Goal: Book appointment/travel/reservation

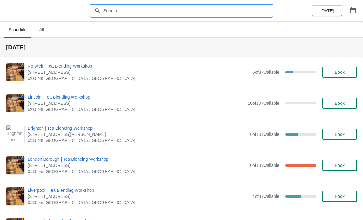
click at [205, 9] on input "text" at bounding box center [187, 10] width 169 height 11
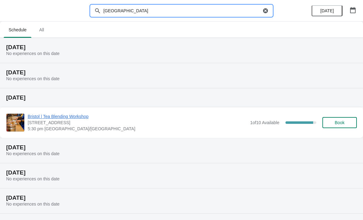
type input "[GEOGRAPHIC_DATA]"
click at [357, 10] on button "button" at bounding box center [352, 10] width 11 height 11
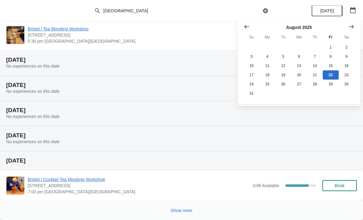
scroll to position [88, 0]
click at [180, 211] on span "Show more" at bounding box center [182, 210] width 22 height 5
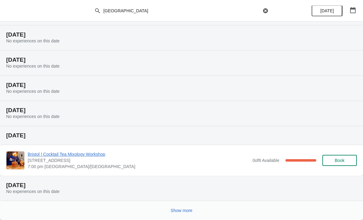
scroll to position [314, 0]
click at [192, 210] on span "Show more" at bounding box center [182, 210] width 22 height 5
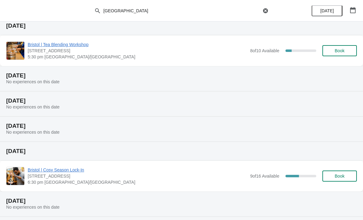
scroll to position [503, 0]
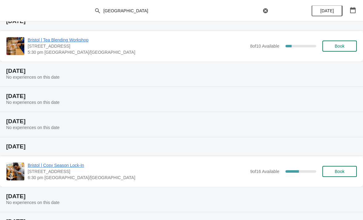
click at [344, 171] on span "Book" at bounding box center [340, 171] width 10 height 5
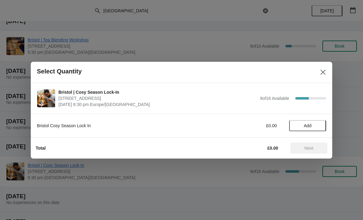
click at [312, 125] on span "Add" at bounding box center [308, 125] width 26 height 5
click at [313, 149] on span "Next" at bounding box center [308, 148] width 9 height 5
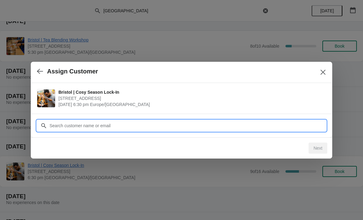
click at [240, 127] on input "Customer" at bounding box center [187, 125] width 277 height 11
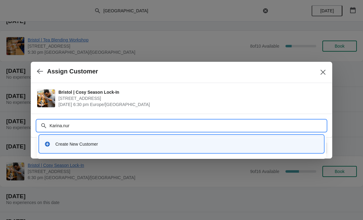
type input "Karina.nurl"
click at [106, 145] on div "Create New Customer" at bounding box center [186, 144] width 263 height 6
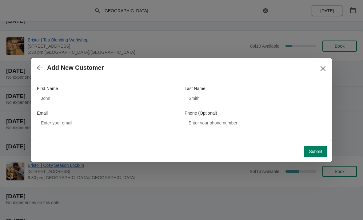
click at [35, 65] on button "button" at bounding box center [39, 68] width 11 height 12
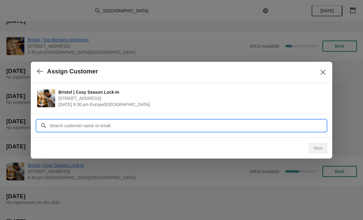
click at [158, 127] on input "Customer" at bounding box center [187, 125] width 277 height 11
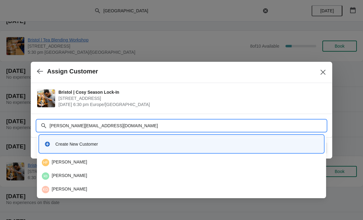
type input "[PERSON_NAME][EMAIL_ADDRESS][DOMAIN_NAME]"
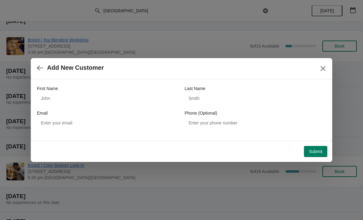
click at [40, 63] on button "button" at bounding box center [39, 68] width 11 height 12
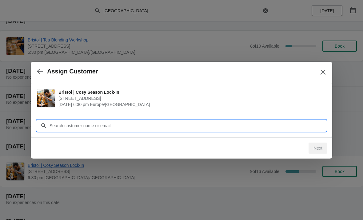
click at [163, 121] on input "Customer" at bounding box center [187, 125] width 277 height 11
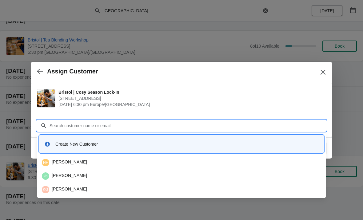
click at [127, 125] on input "Customer" at bounding box center [187, 125] width 277 height 11
type input "[PERSON_NAME]"
click at [196, 143] on div "Create New Customer" at bounding box center [186, 144] width 263 height 6
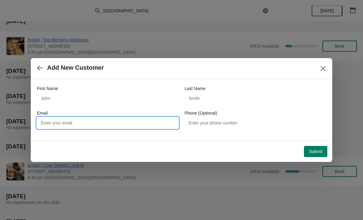
click at [141, 123] on input "Email" at bounding box center [107, 122] width 141 height 11
type input "[PERSON_NAME][EMAIL_ADDRESS][DOMAIN_NAME]"
click at [111, 90] on div "First Name" at bounding box center [107, 88] width 141 height 6
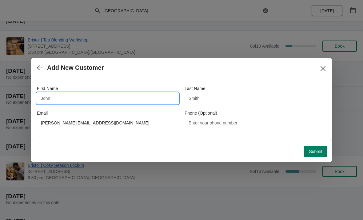
click at [104, 96] on input "First Name" at bounding box center [107, 98] width 141 height 11
type input "Karina"
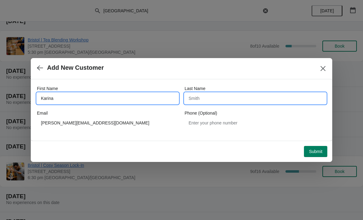
click at [227, 97] on input "Last Name" at bounding box center [254, 98] width 141 height 11
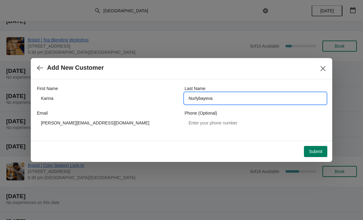
type input "Nurlybayeva"
click at [311, 150] on span "Submit" at bounding box center [316, 151] width 14 height 5
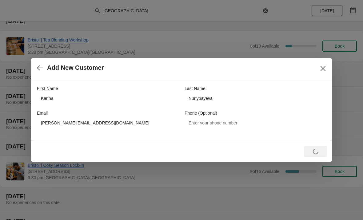
click at [315, 151] on div "Loading Submit" at bounding box center [315, 151] width 23 height 11
click at [321, 151] on div "Loading Submit" at bounding box center [315, 151] width 23 height 11
click at [322, 64] on button "Close" at bounding box center [322, 68] width 11 height 11
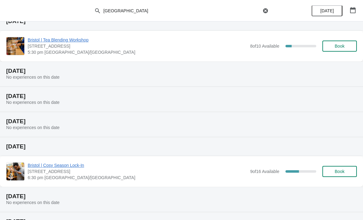
click at [342, 174] on span "Book" at bounding box center [340, 171] width 10 height 5
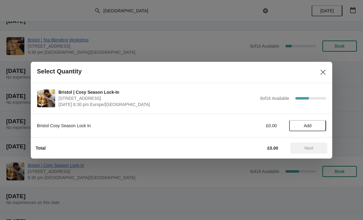
click at [318, 123] on span "Add" at bounding box center [308, 125] width 26 height 5
click at [313, 146] on span "Next" at bounding box center [308, 148] width 9 height 5
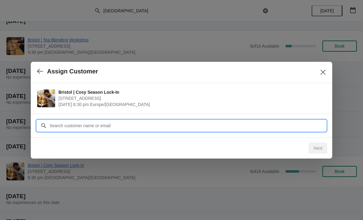
click at [269, 125] on input "Customer" at bounding box center [187, 125] width 277 height 11
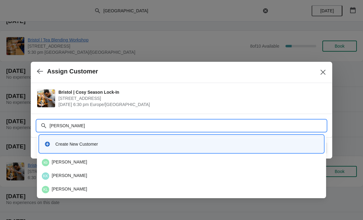
type input "[PERSON_NAME]"
click at [138, 143] on div "Create New Customer" at bounding box center [186, 144] width 263 height 6
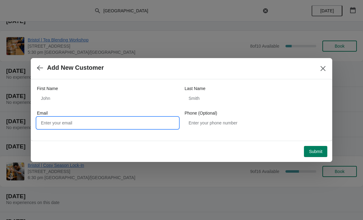
click at [140, 127] on input "Email" at bounding box center [107, 122] width 141 height 11
type input "[PERSON_NAME][EMAIL_ADDRESS][DOMAIN_NAME]"
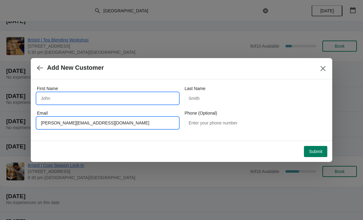
click at [145, 93] on input "First Name" at bounding box center [107, 98] width 141 height 11
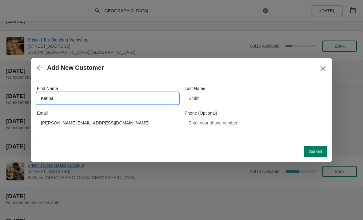
type input "Karina"
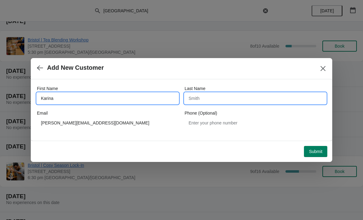
click at [245, 101] on input "Last Name" at bounding box center [254, 98] width 141 height 11
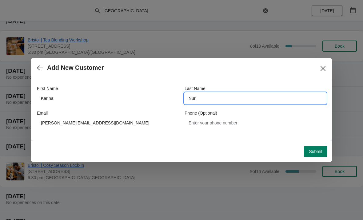
type input "Nurl"
click at [320, 151] on span "Submit" at bounding box center [316, 151] width 14 height 5
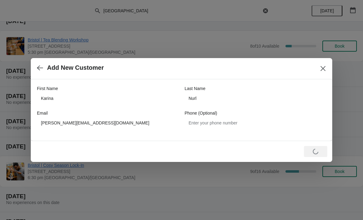
click at [313, 147] on div "Loading Submit" at bounding box center [315, 151] width 23 height 11
click at [324, 69] on icon "Close" at bounding box center [323, 68] width 6 height 6
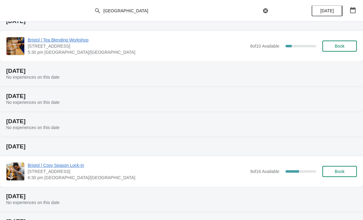
click at [81, 168] on span "Bristol | Cosy Season Lock-In" at bounding box center [137, 165] width 219 height 6
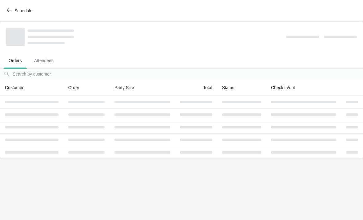
scroll to position [0, 0]
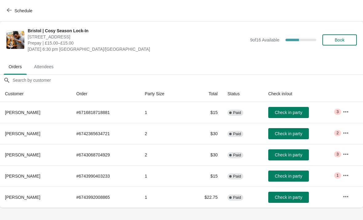
click at [354, 38] on button "Book" at bounding box center [339, 39] width 34 height 11
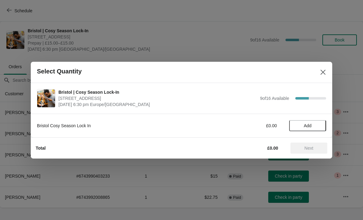
click at [312, 118] on div "Bristol Cosy Season Lock In £0.00 Add" at bounding box center [181, 122] width 289 height 17
click at [306, 124] on span "Add" at bounding box center [308, 125] width 8 height 5
click at [311, 147] on span "Next" at bounding box center [308, 148] width 9 height 5
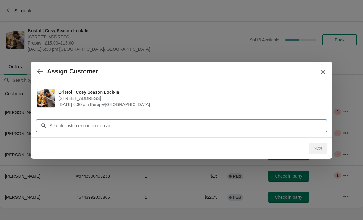
click at [175, 127] on input "Customer" at bounding box center [187, 125] width 277 height 11
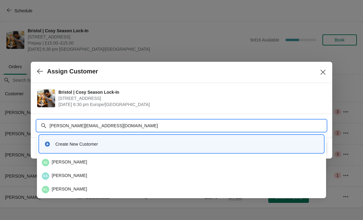
type input "[PERSON_NAME][EMAIL_ADDRESS][DOMAIN_NAME]"
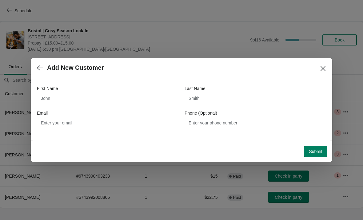
click at [311, 148] on button "Submit" at bounding box center [315, 151] width 23 height 11
click at [320, 68] on icon "Close" at bounding box center [323, 68] width 6 height 6
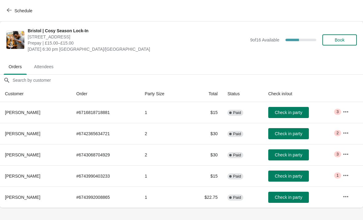
click at [352, 39] on button "Book" at bounding box center [339, 39] width 34 height 11
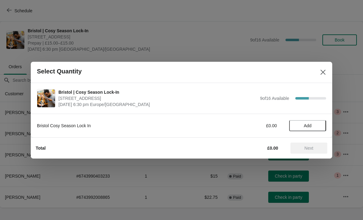
click at [309, 128] on span "Add" at bounding box center [308, 125] width 8 height 5
click at [314, 147] on span "Next" at bounding box center [308, 148] width 27 height 5
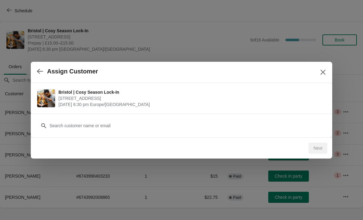
click at [264, 119] on div "Customer" at bounding box center [181, 122] width 289 height 17
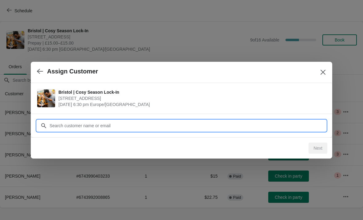
click at [226, 125] on input "Customer" at bounding box center [187, 125] width 277 height 11
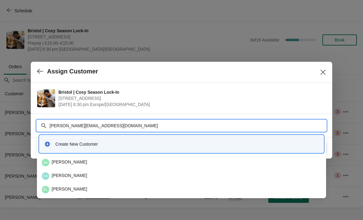
click at [153, 122] on input "[PERSON_NAME][EMAIL_ADDRESS][DOMAIN_NAME]" at bounding box center [187, 125] width 277 height 11
type input "[PERSON_NAME][EMAIL_ADDRESS][DOMAIN_NAME]"
click at [158, 123] on input "[PERSON_NAME][EMAIL_ADDRESS][DOMAIN_NAME]" at bounding box center [187, 125] width 277 height 11
click at [191, 145] on div "Create New Customer" at bounding box center [186, 144] width 263 height 6
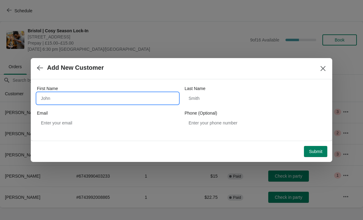
click at [112, 98] on input "First Name" at bounding box center [107, 98] width 141 height 11
type input "Karina"
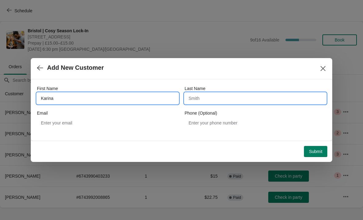
click at [247, 98] on input "Last Name" at bounding box center [254, 98] width 141 height 11
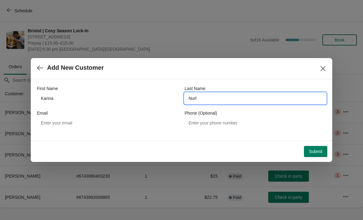
type input "Nurl"
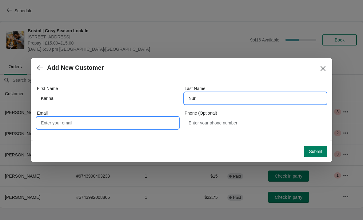
click at [158, 126] on input "Email" at bounding box center [107, 122] width 141 height 11
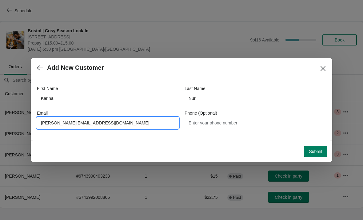
type input "[PERSON_NAME][EMAIL_ADDRESS][DOMAIN_NAME]"
click at [320, 149] on span "Submit" at bounding box center [316, 151] width 14 height 5
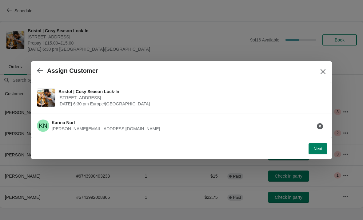
click at [319, 146] on span "Next" at bounding box center [317, 148] width 9 height 5
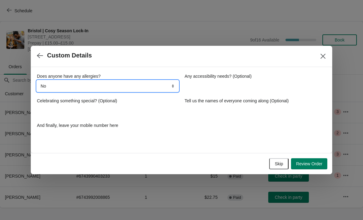
click at [160, 90] on select "No Yes, nuts Yes, wheat Yes, other" at bounding box center [107, 86] width 141 height 11
select select "Yes, wheat"
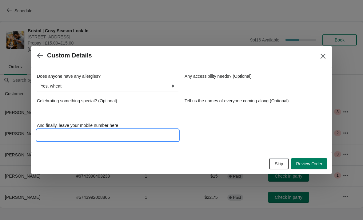
click at [118, 140] on input "And finally, leave your mobile number here" at bounding box center [107, 135] width 141 height 11
type input "07511067457"
click at [318, 169] on button "Review Order" at bounding box center [309, 163] width 36 height 11
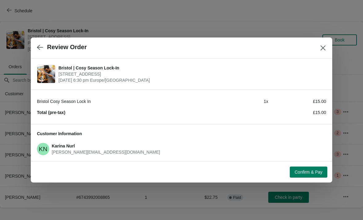
click at [317, 167] on button "Confirm & Pay" at bounding box center [309, 172] width 38 height 11
